Goal: Information Seeking & Learning: Learn about a topic

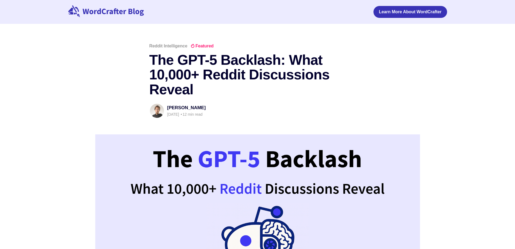
click at [245, 72] on h1 "The GPT-5 Backlash: What 10,000+ Reddit Discussions Reveal" at bounding box center [257, 75] width 217 height 44
click at [254, 76] on h1 "The GPT-5 Backlash: What 10,000+ Reddit Discussions Reveal" at bounding box center [257, 75] width 217 height 44
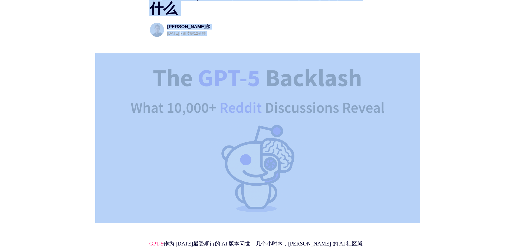
scroll to position [162, 0]
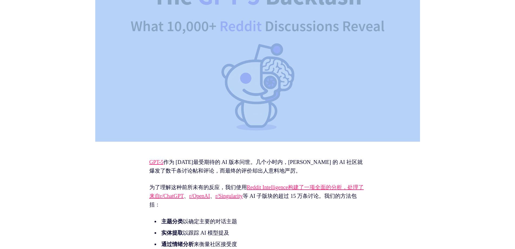
drag, startPoint x: 138, startPoint y: 49, endPoint x: 368, endPoint y: 71, distance: 231.2
click at [278, 105] on header "Reddit 情报 精选 GPT-5 的[PERSON_NAME]反对：超过 10,000 条 Reddit 讨论揭示了什么 [PERSON_NAME]尔 […" at bounding box center [257, 19] width 515 height 276
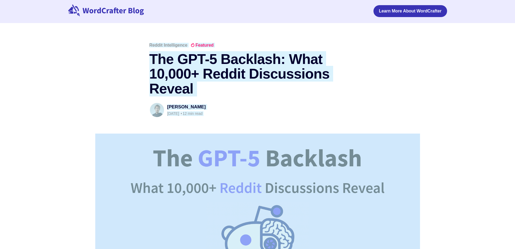
scroll to position [0, 0]
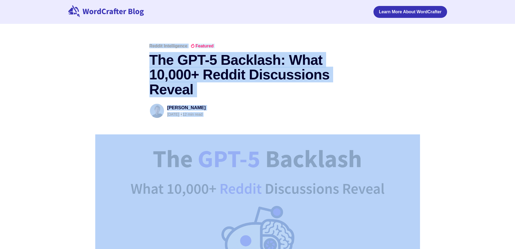
click at [151, 58] on h1 "The GPT-5 Backlash: What 10,000+ Reddit Discussions Reveal" at bounding box center [257, 75] width 217 height 44
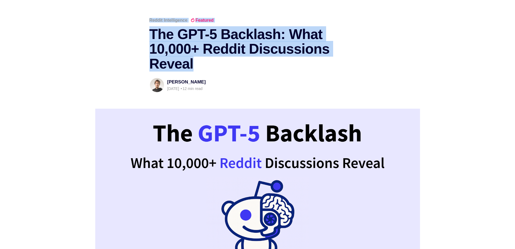
scroll to position [27, 0]
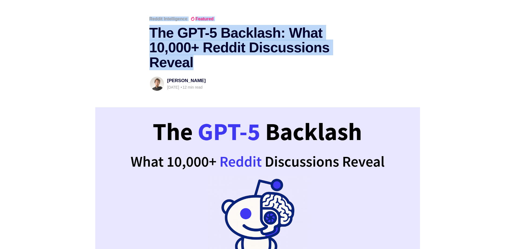
drag, startPoint x: 142, startPoint y: 39, endPoint x: 231, endPoint y: 70, distance: 94.3
click at [125, 43] on header "Reddit Intelligence Featured The GPT-5 Backlash: What 10,000+ Reddit Discussion…" at bounding box center [257, 155] width 515 height 276
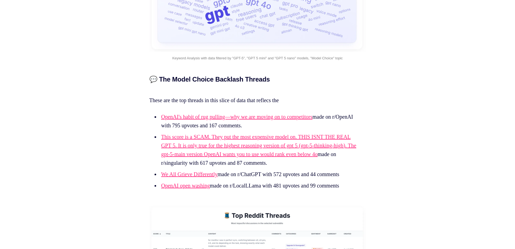
scroll to position [4033, 0]
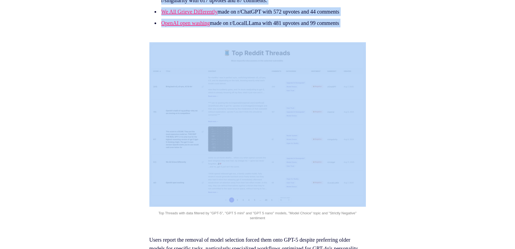
drag, startPoint x: 142, startPoint y: 33, endPoint x: 359, endPoint y: 161, distance: 251.5
click at [359, 161] on article "Reddit Intelligence Featured The GPT-5 Backlash: What 10,000+ Reddit Discussion…" at bounding box center [257, 31] width 515 height 8081
copy article "Lor IPS-7 Dolorsit: Amet 34,102+ Consec Adipiscinge Seddoe Temporin Utlabor 23 …"
click at [427, 133] on section "GPT-5 arrived as 2025's most anticipated AI release. Within hours, [PERSON_NAME…" at bounding box center [257, 169] width 515 height 7765
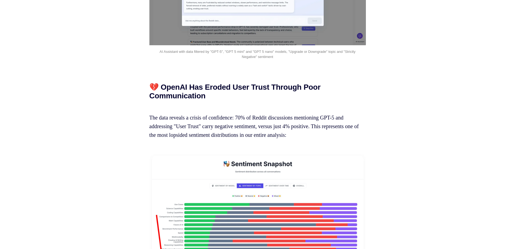
scroll to position [0, 0]
